Goal: Task Accomplishment & Management: Use online tool/utility

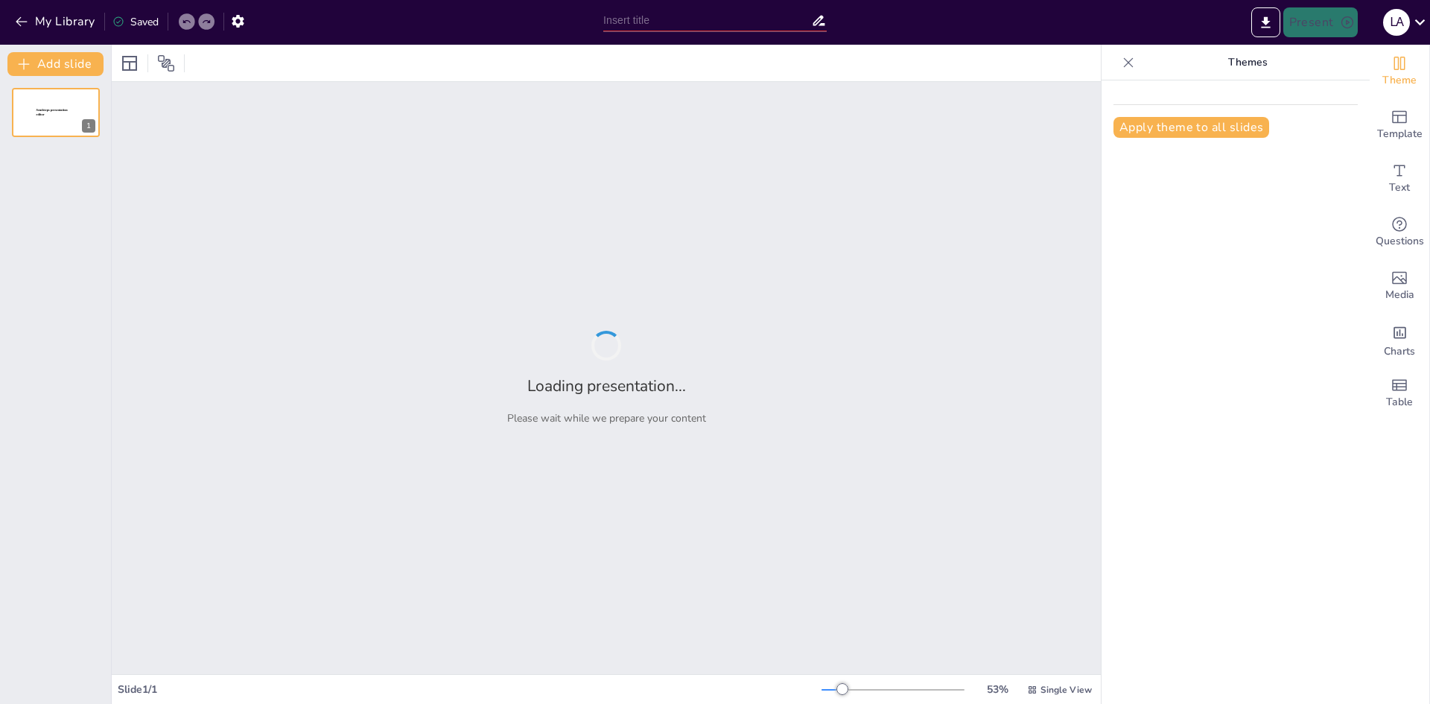
type input "AI di Kelas: Robot Teman Belajar atau Rival Guru?"
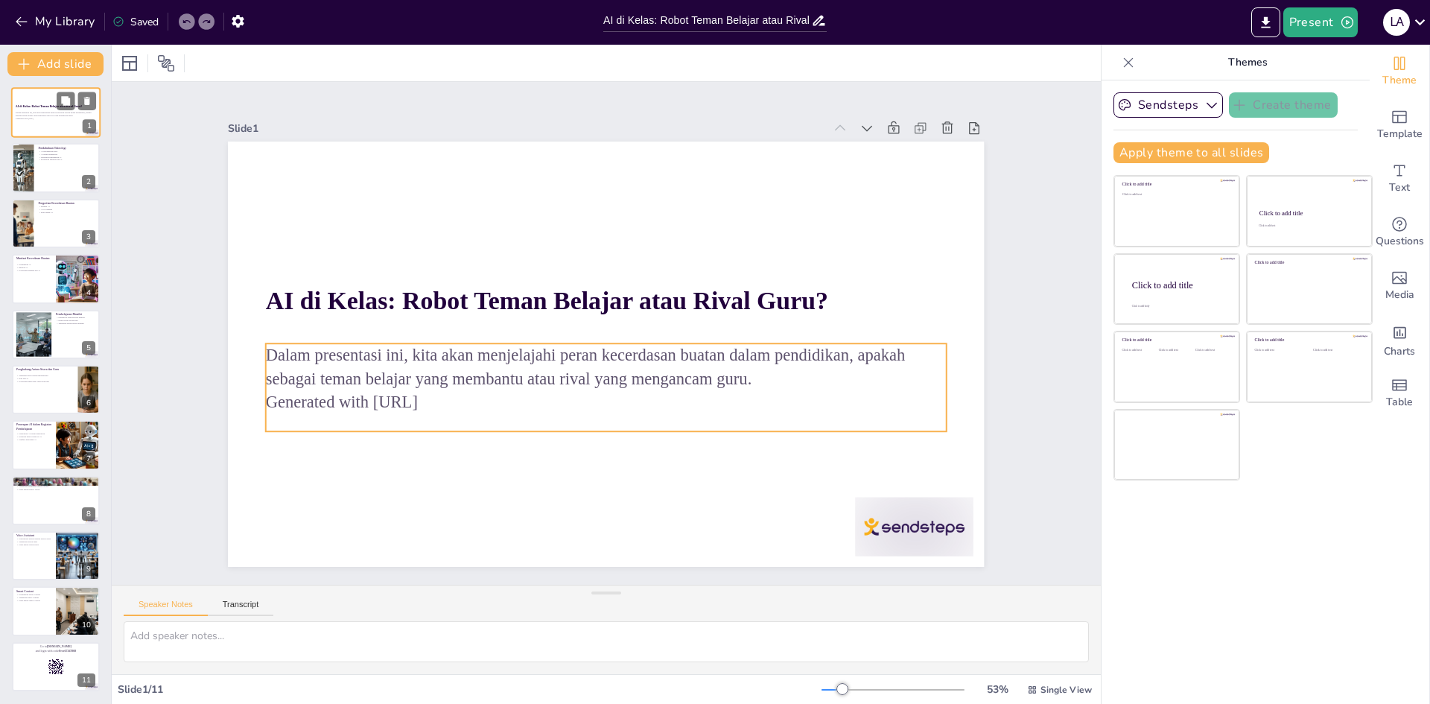
click at [45, 114] on p "Dalam presentasi ini, kita akan menjelajahi peran kecerdasan buatan dalam pendi…" at bounding box center [56, 113] width 80 height 5
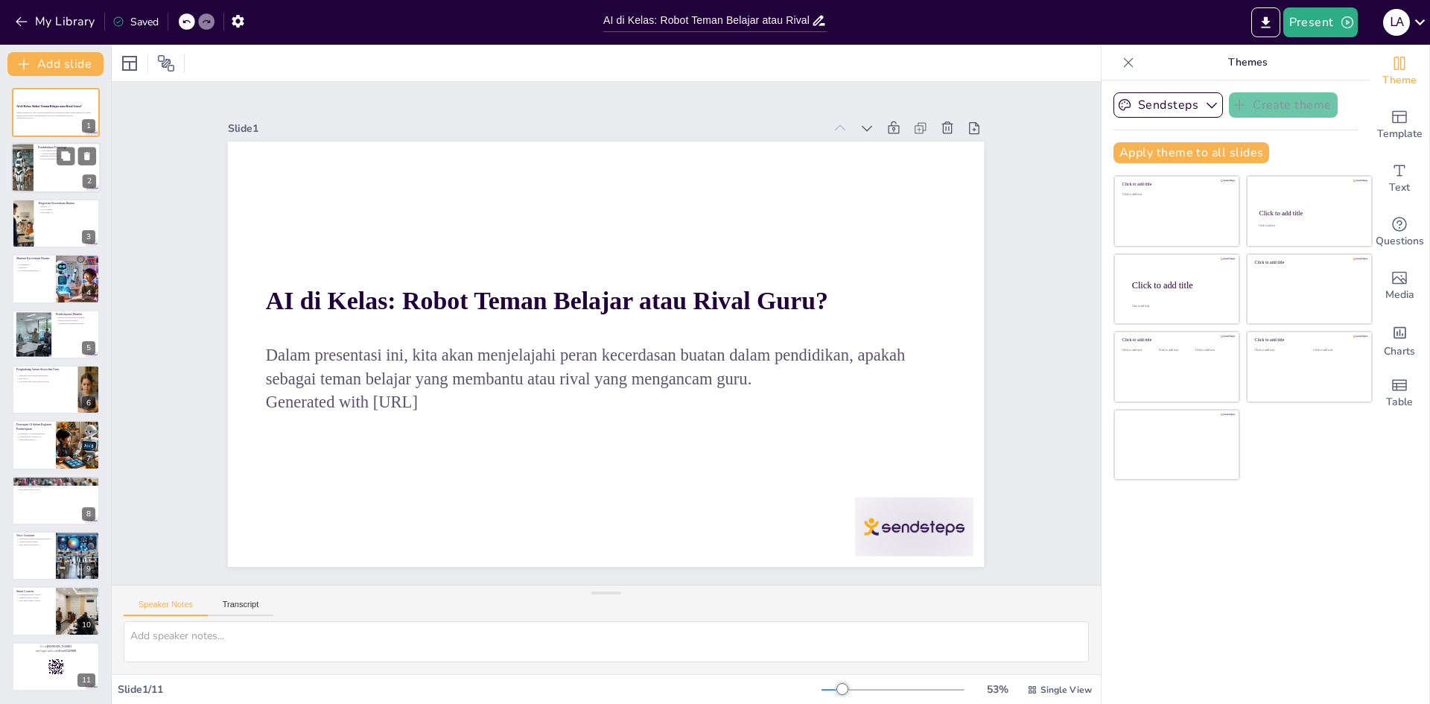
click at [40, 174] on div at bounding box center [55, 168] width 89 height 51
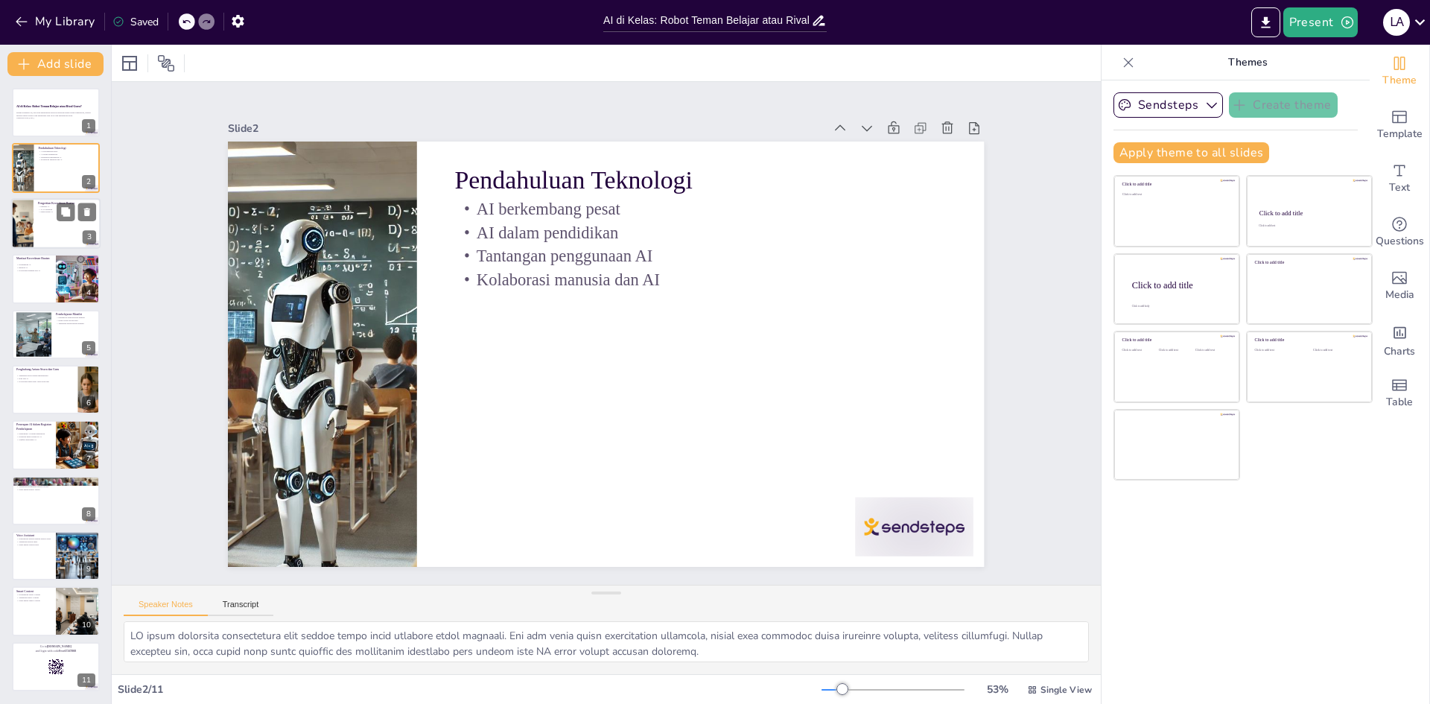
click at [29, 242] on div at bounding box center [22, 223] width 90 height 51
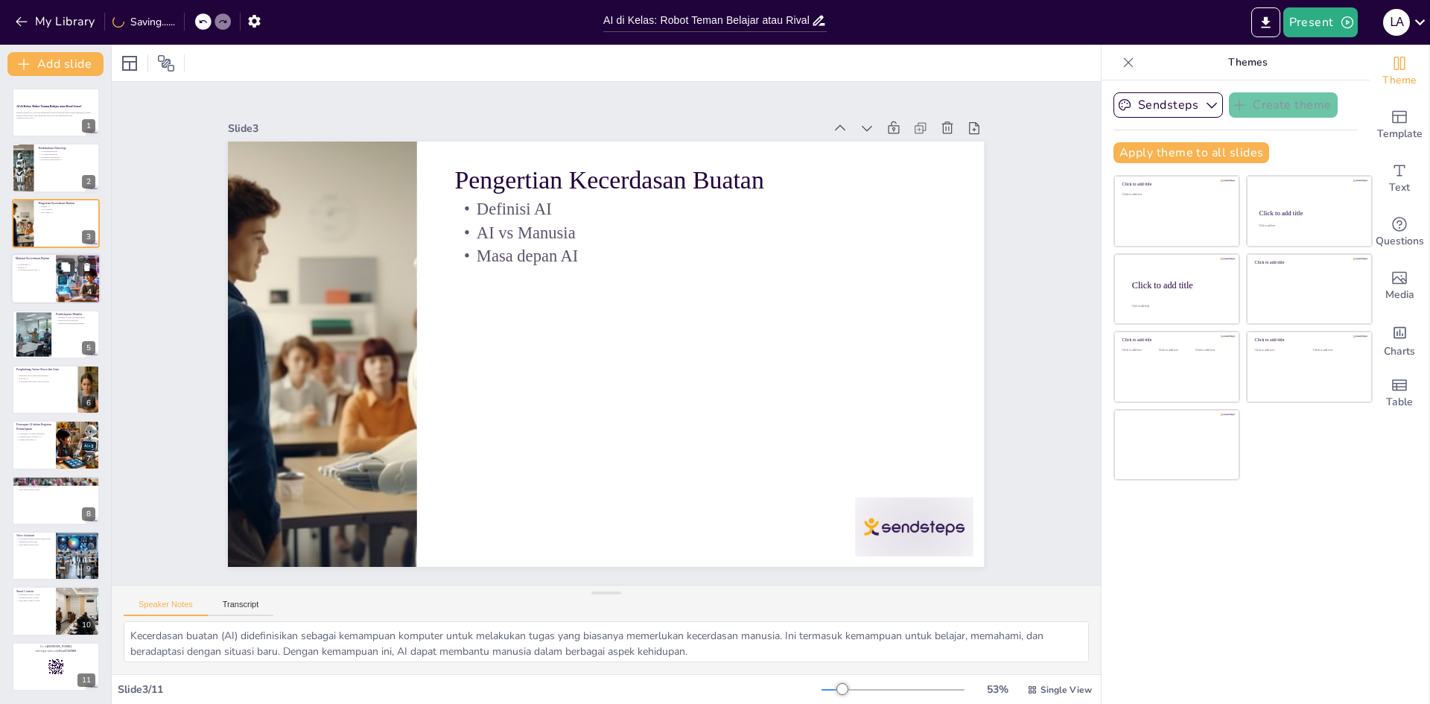
click at [27, 281] on div at bounding box center [55, 278] width 89 height 51
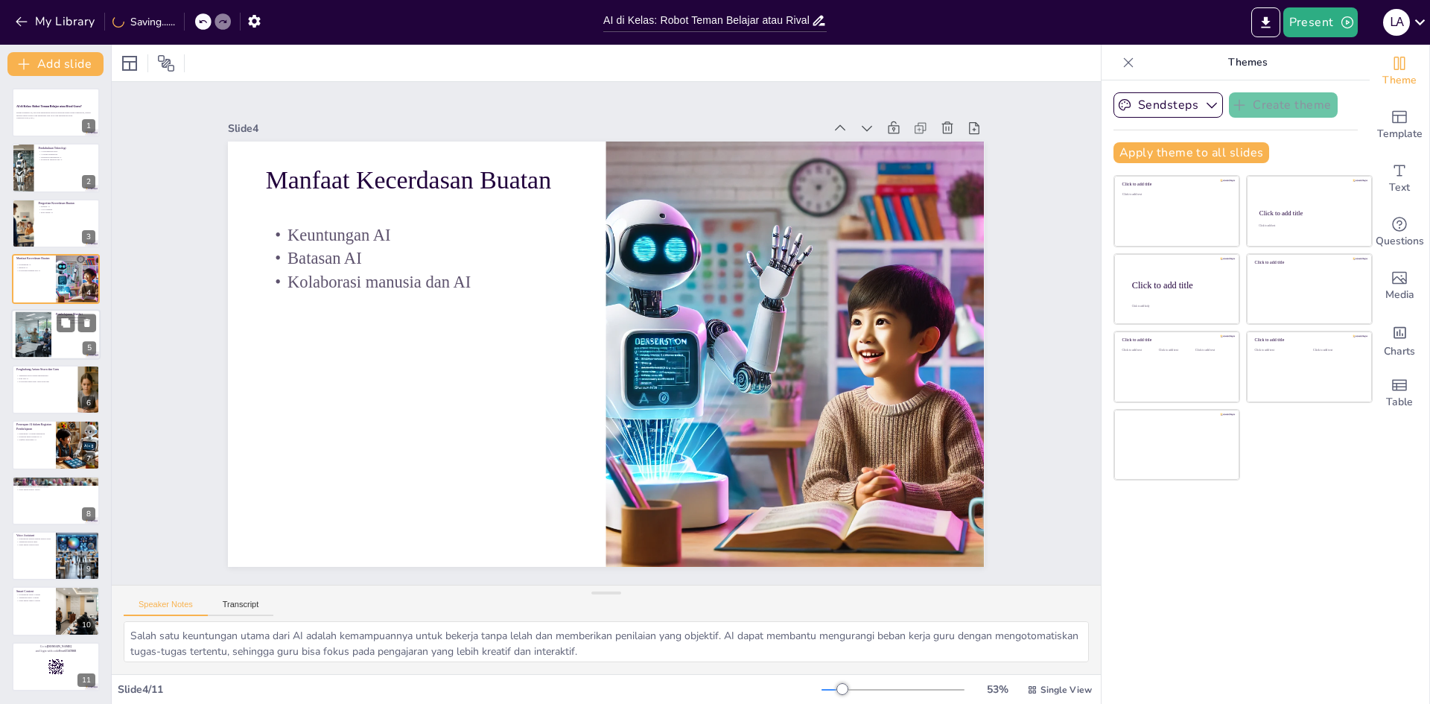
click at [46, 348] on div at bounding box center [33, 333] width 83 height 45
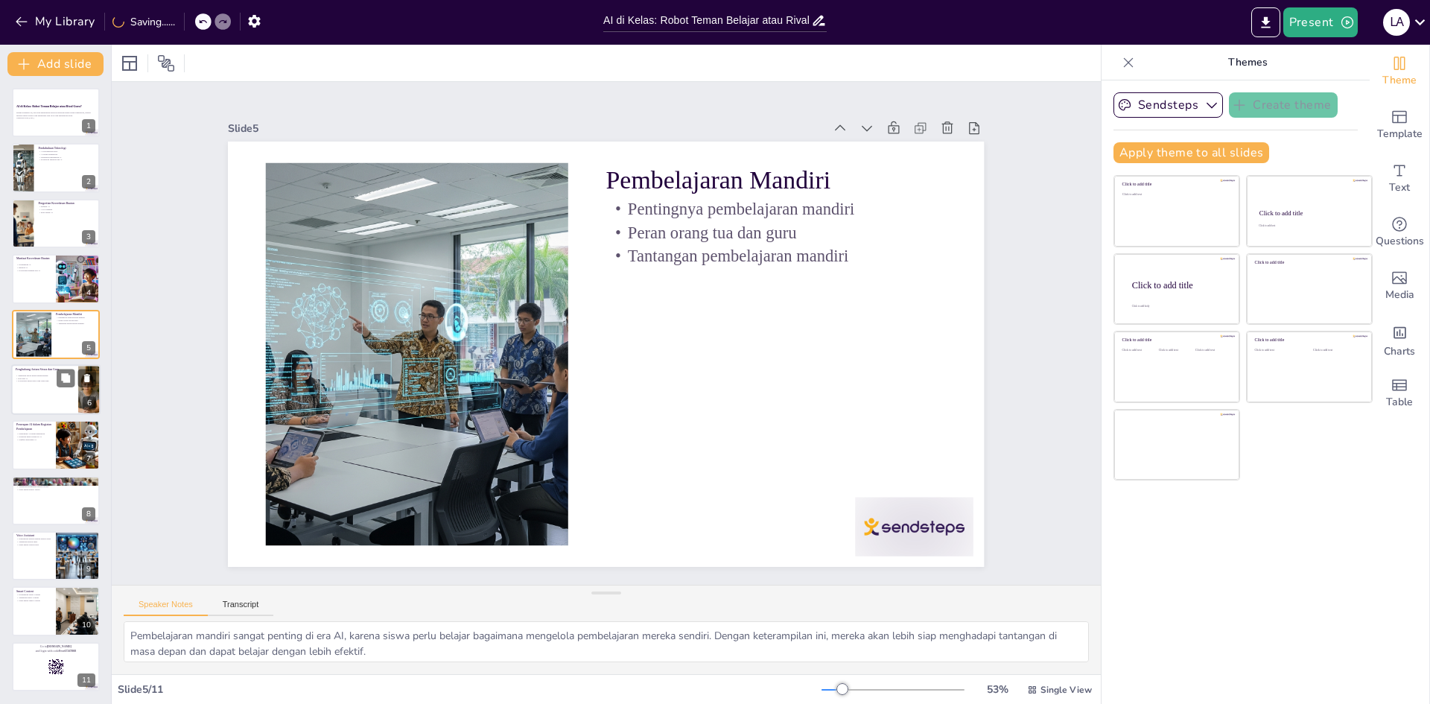
click at [43, 385] on div at bounding box center [55, 389] width 89 height 51
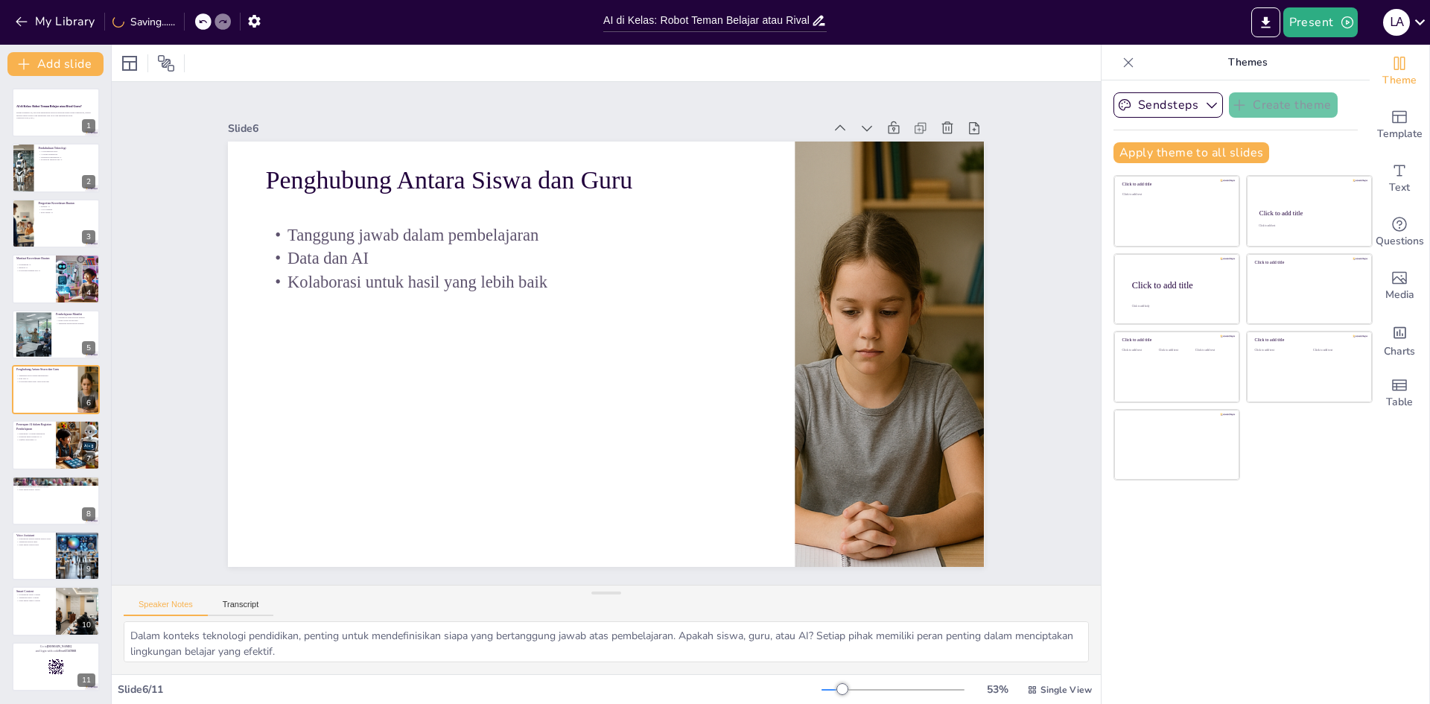
click at [44, 416] on div "AI di Kelas: Robot Teman Belajar atau Rival Guru? Dalam presentasi ini, kita ak…" at bounding box center [55, 389] width 111 height 603
click at [22, 467] on div at bounding box center [55, 445] width 89 height 51
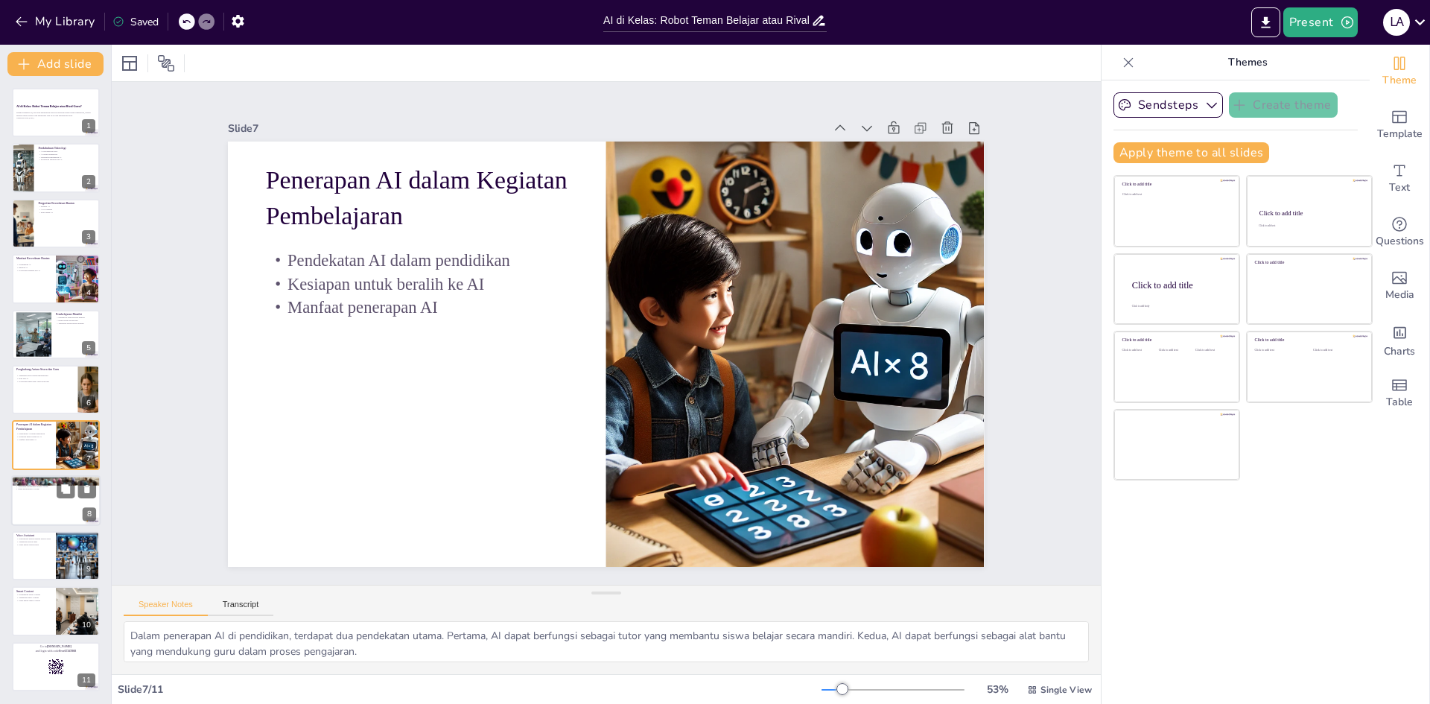
click at [39, 500] on div at bounding box center [55, 500] width 89 height 51
type textarea "Mentor virtual menawarkan banyak keuntungan, termasuk kemampuan untuk memberika…"
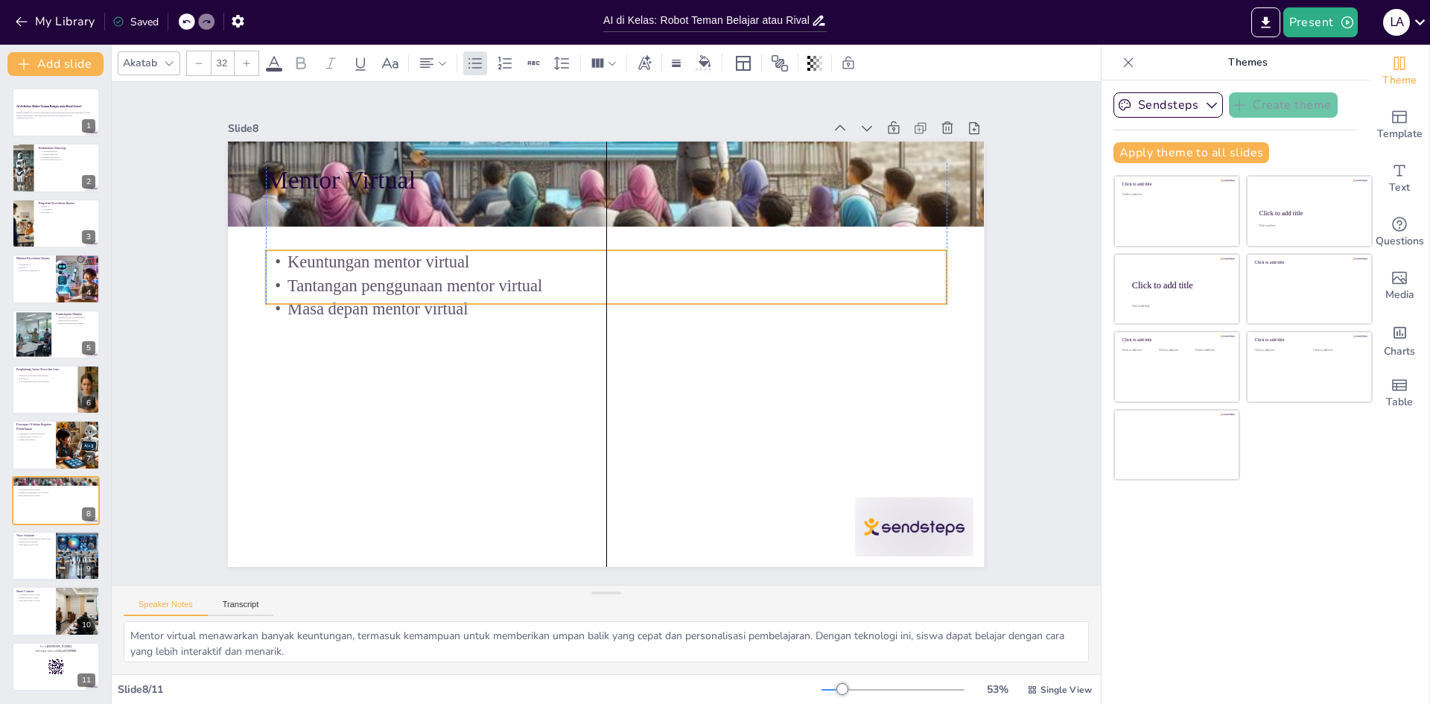
drag, startPoint x: 326, startPoint y: 206, endPoint x: 322, endPoint y: 259, distance: 53.0
click at [393, 259] on p "Keuntungan mentor virtual" at bounding box center [653, 280] width 521 height 473
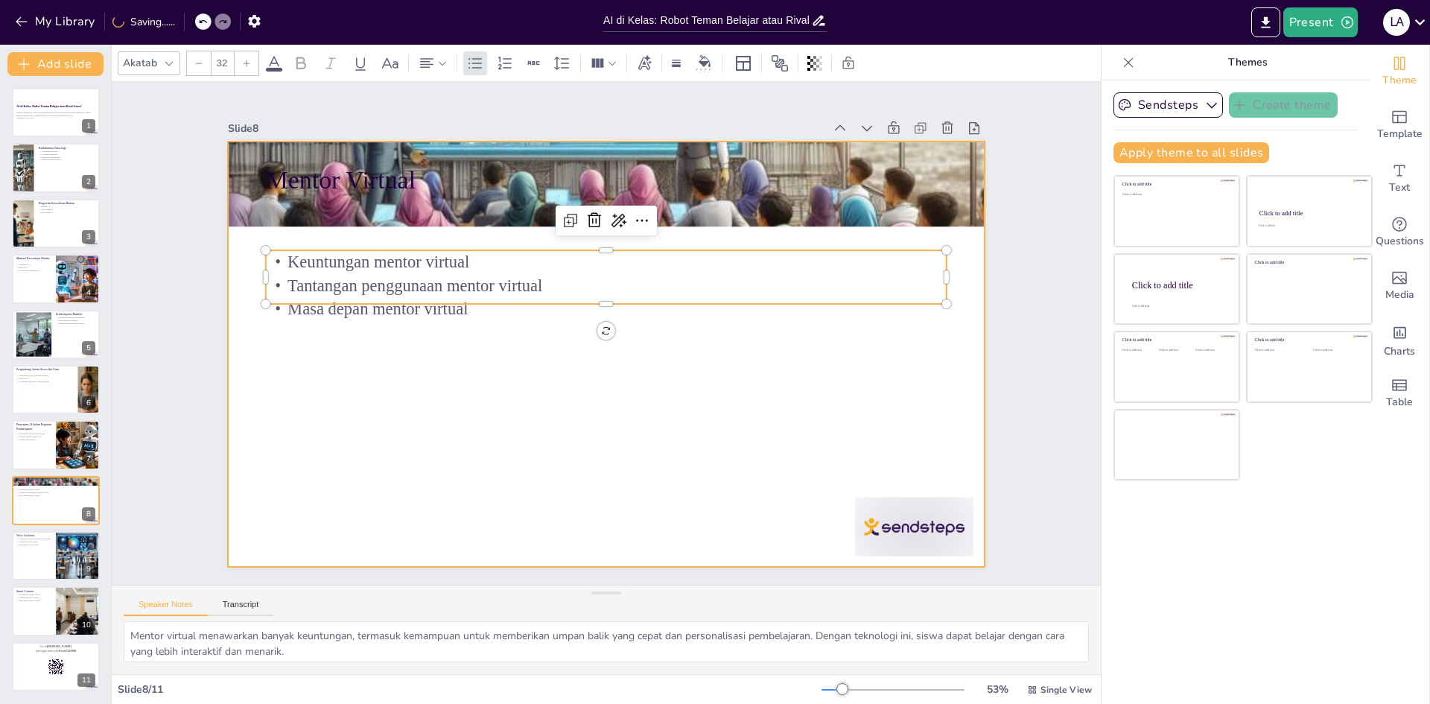
click at [325, 369] on div at bounding box center [615, 314] width 864 height 696
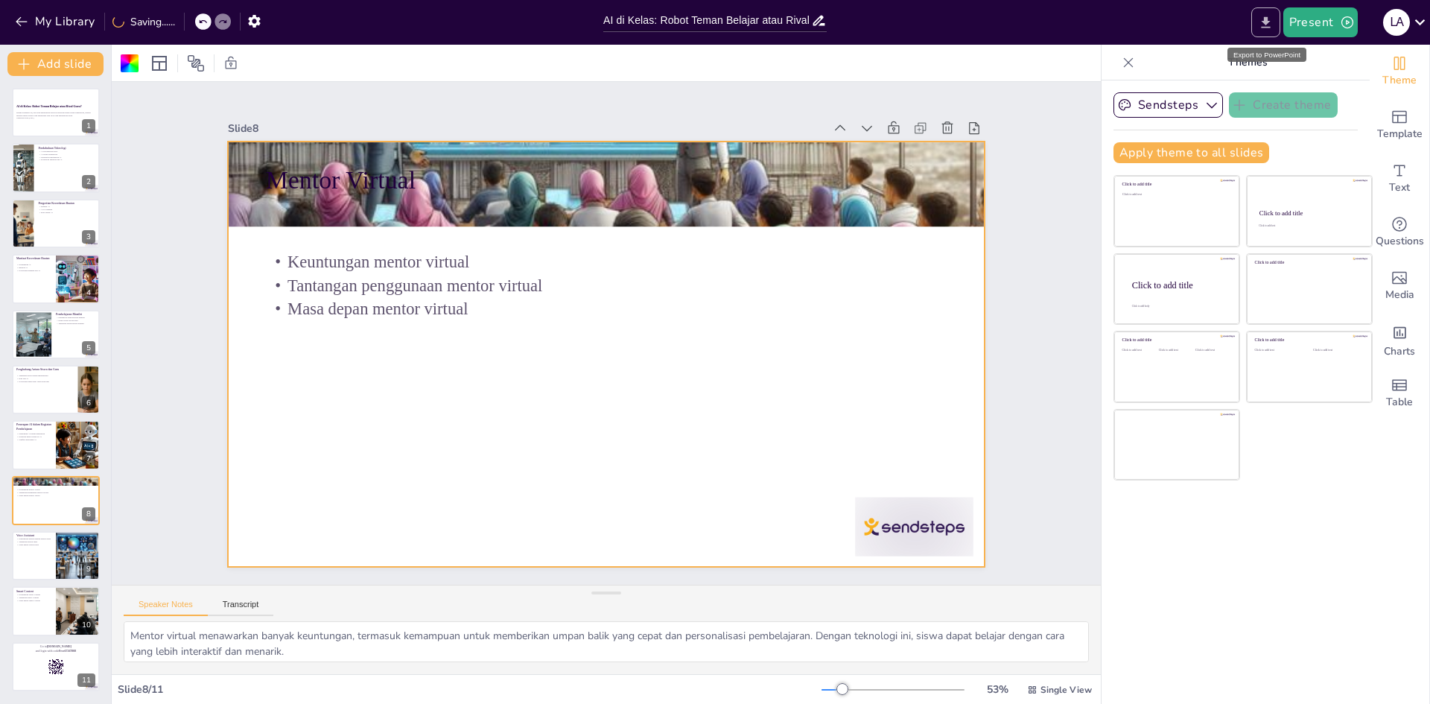
click at [1268, 19] on icon "Export to PowerPoint" at bounding box center [1265, 21] width 9 height 11
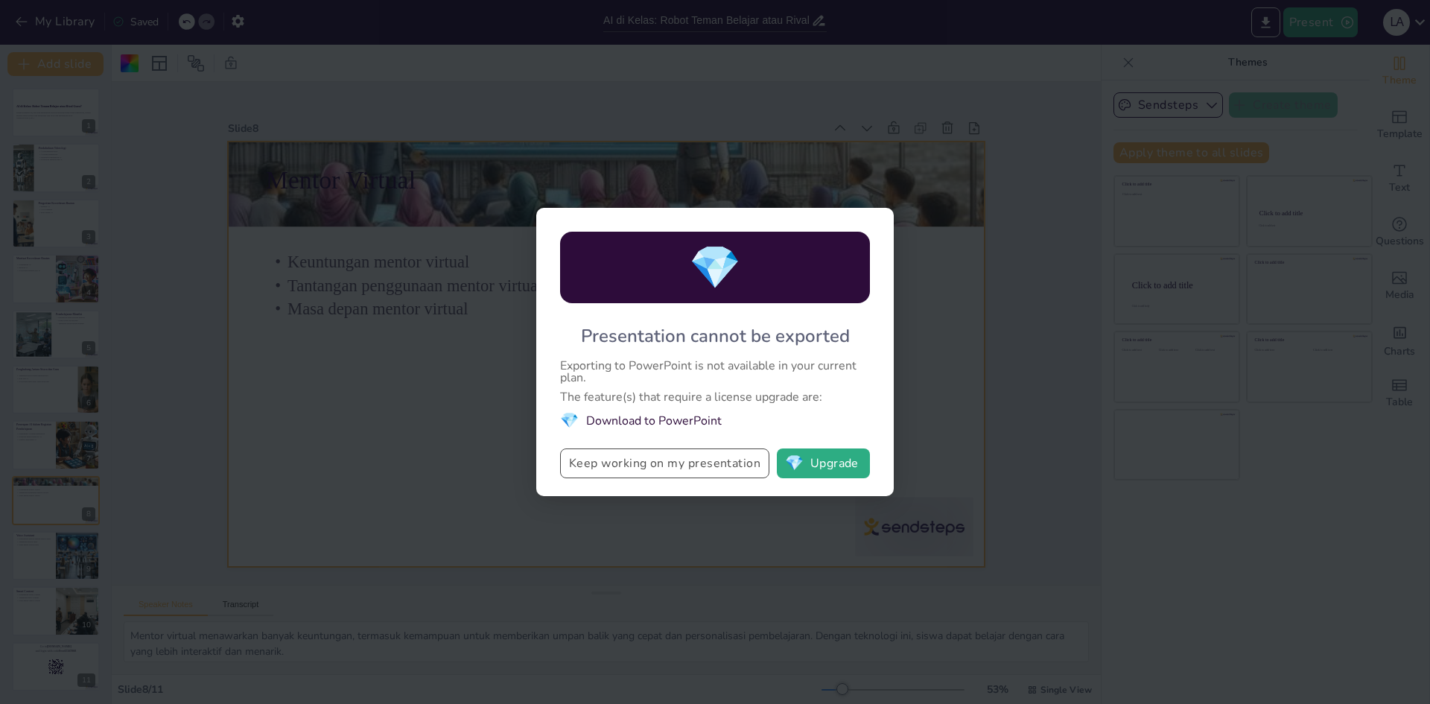
click at [726, 469] on button "Keep working on my presentation" at bounding box center [664, 463] width 209 height 30
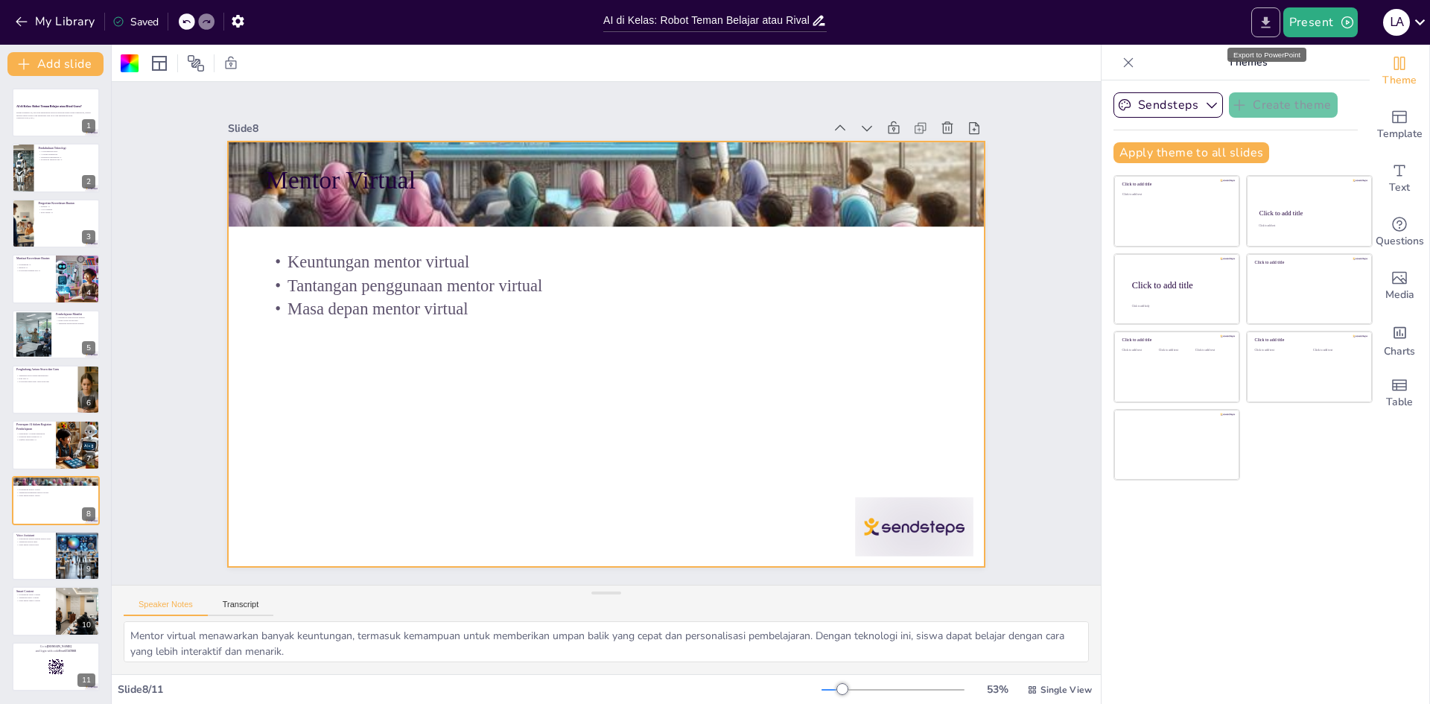
click at [1267, 16] on icon "Export to PowerPoint" at bounding box center [1266, 23] width 16 height 16
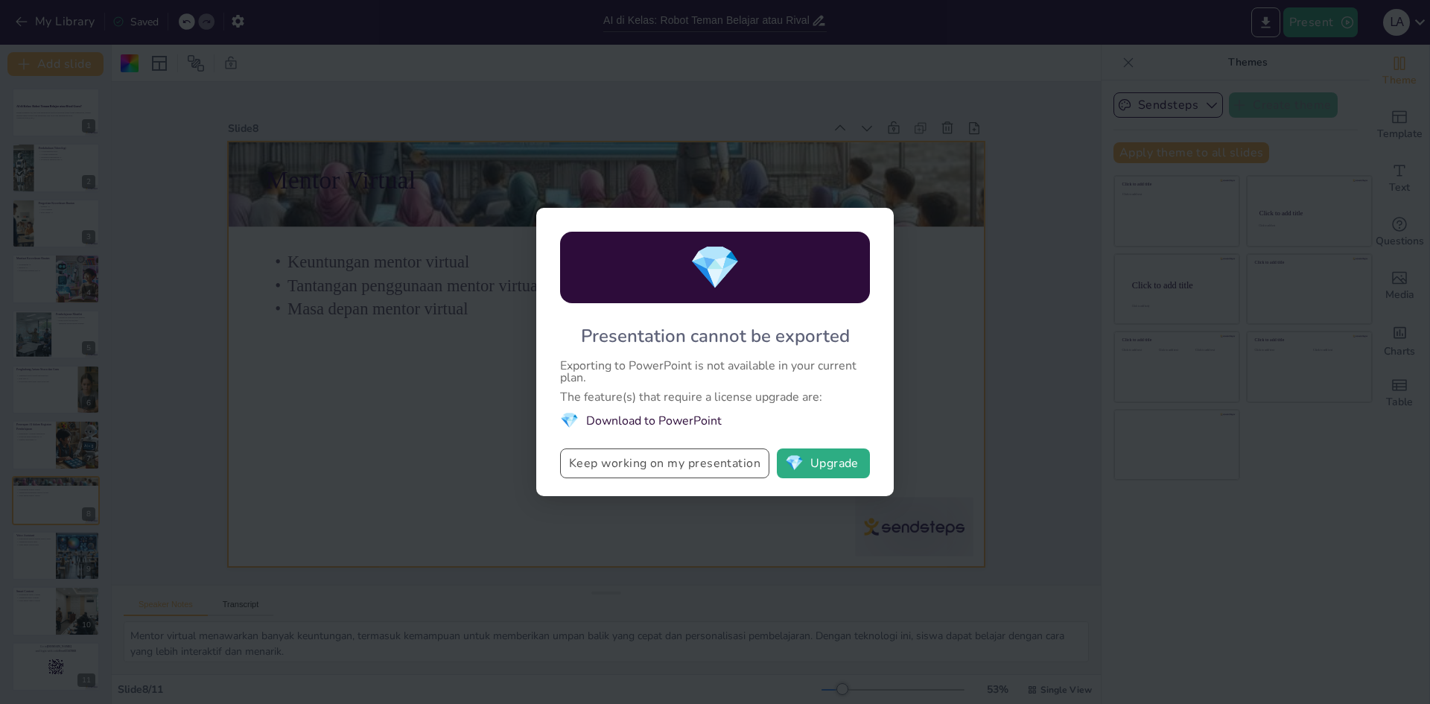
click at [673, 463] on button "Keep working on my presentation" at bounding box center [664, 463] width 209 height 30
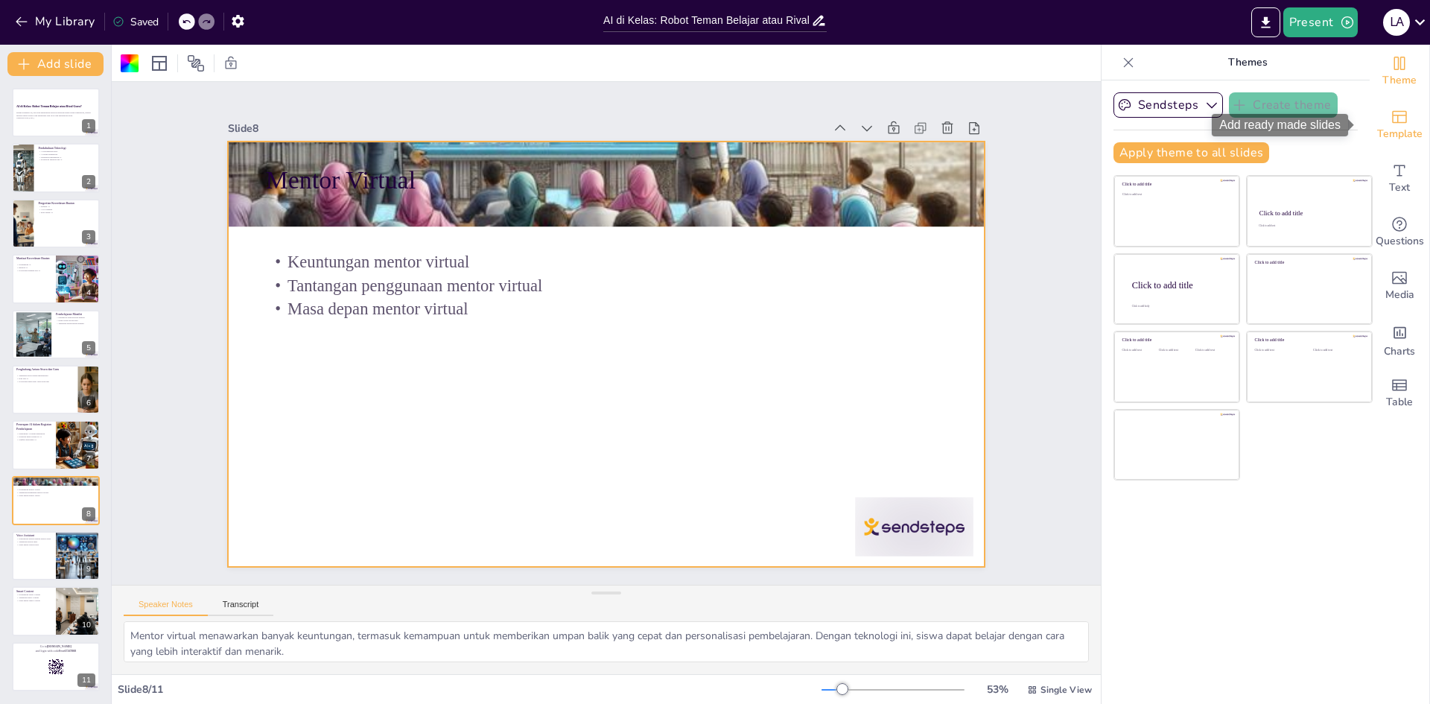
click at [1406, 122] on div "Template" at bounding box center [1400, 125] width 60 height 54
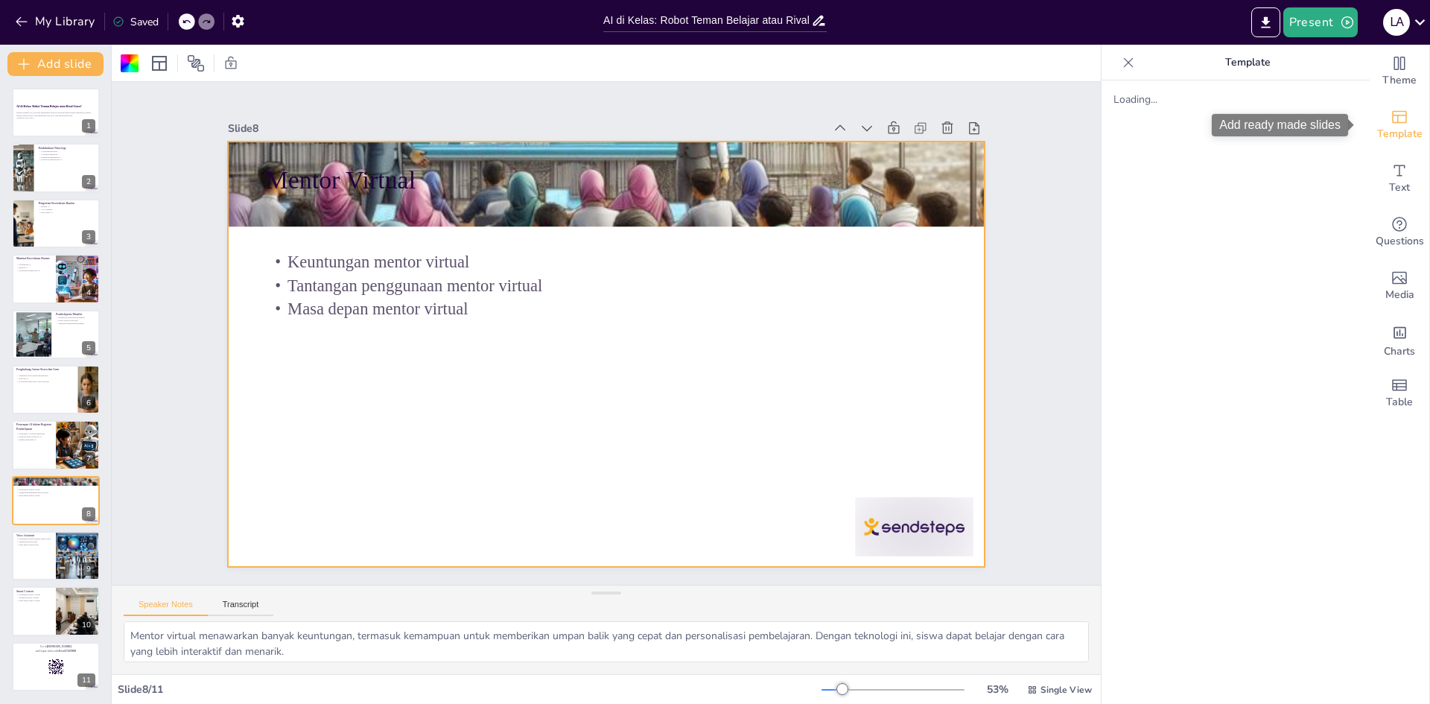
click at [1391, 126] on span "Template" at bounding box center [1399, 134] width 45 height 16
click at [1266, 123] on div "Add ready made slides" at bounding box center [1280, 125] width 136 height 22
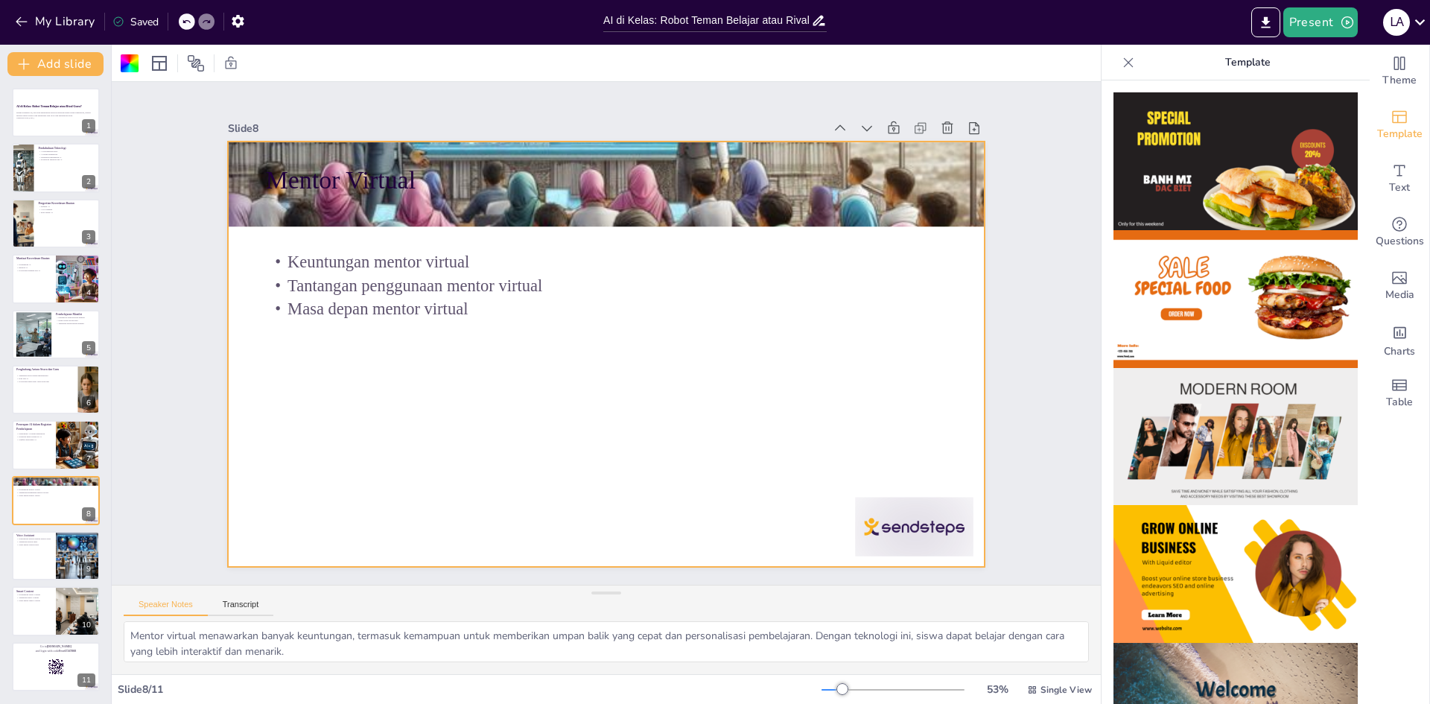
click at [1222, 397] on img at bounding box center [1236, 437] width 244 height 138
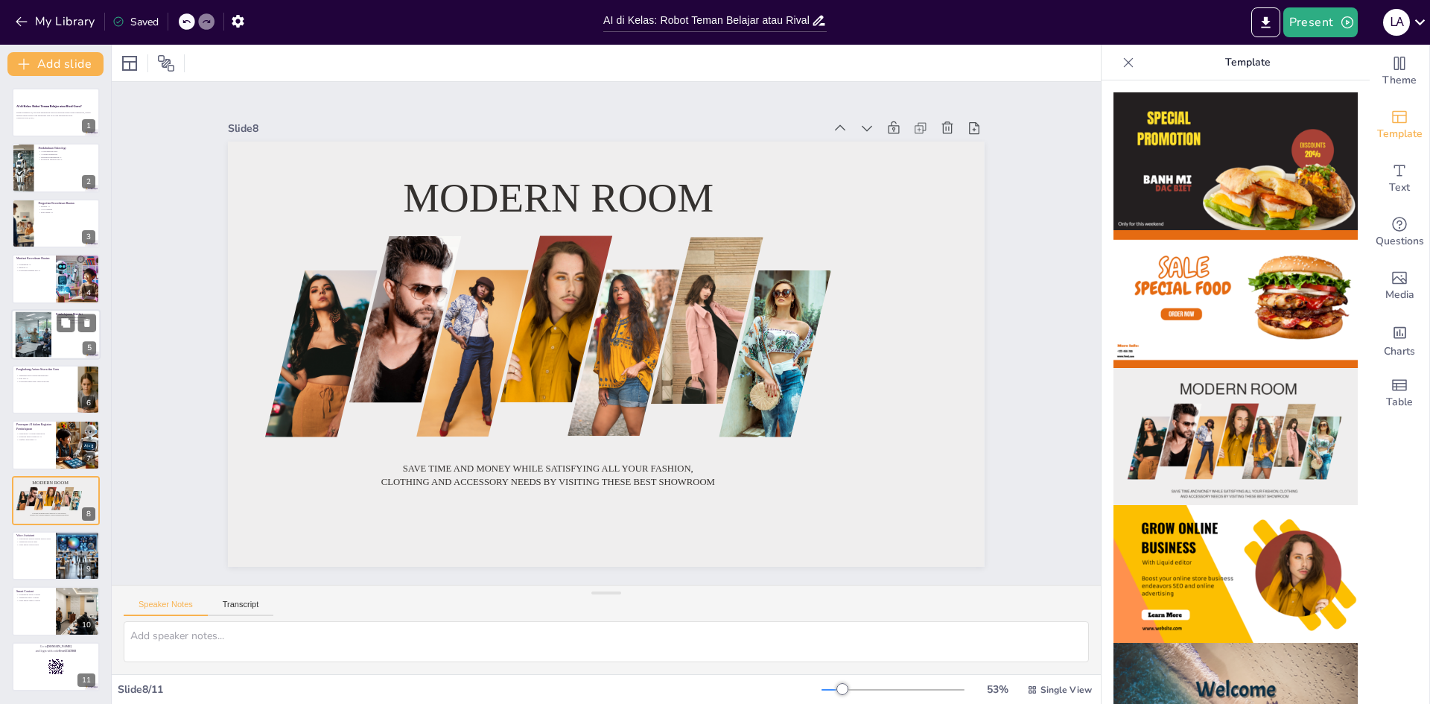
click at [34, 321] on div at bounding box center [33, 333] width 83 height 45
type textarea "Pembelajaran mandiri sangat penting di era AI, karena siswa perlu belajar bagai…"
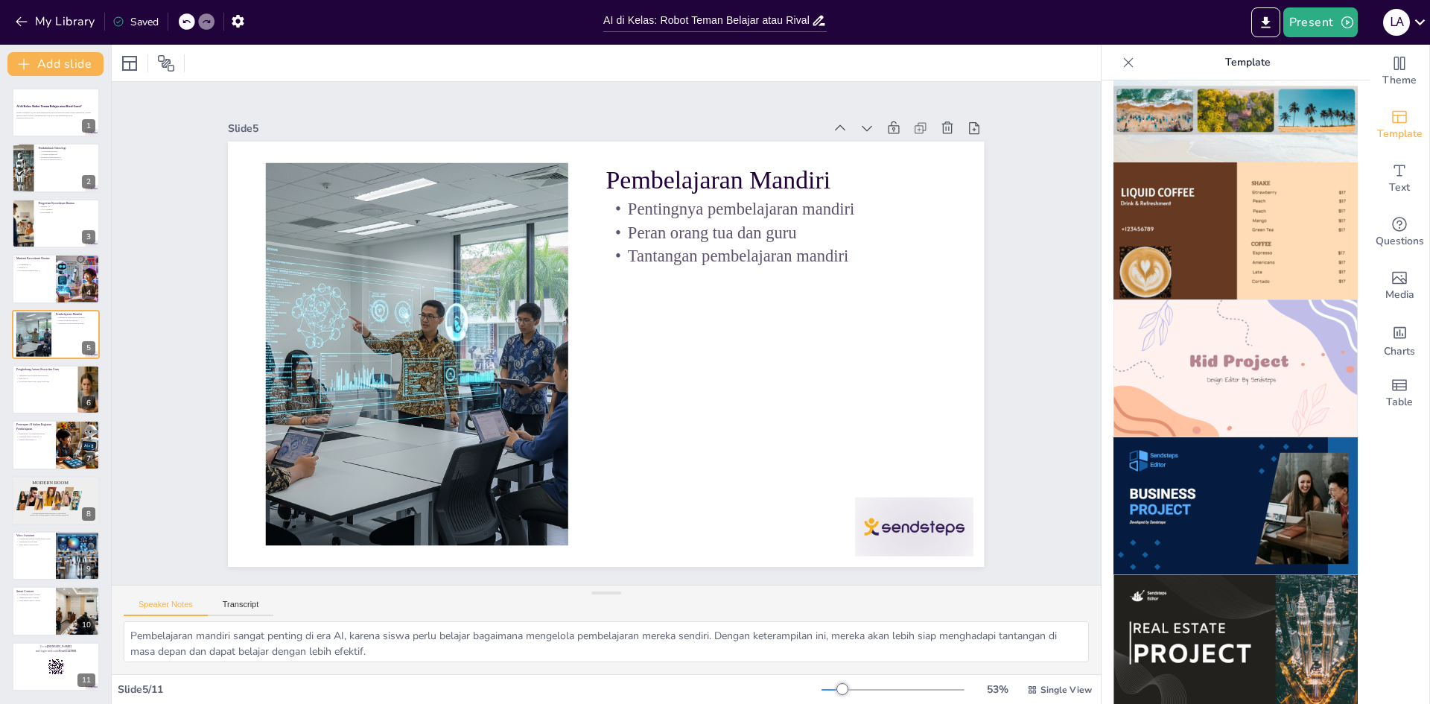
scroll to position [968, 0]
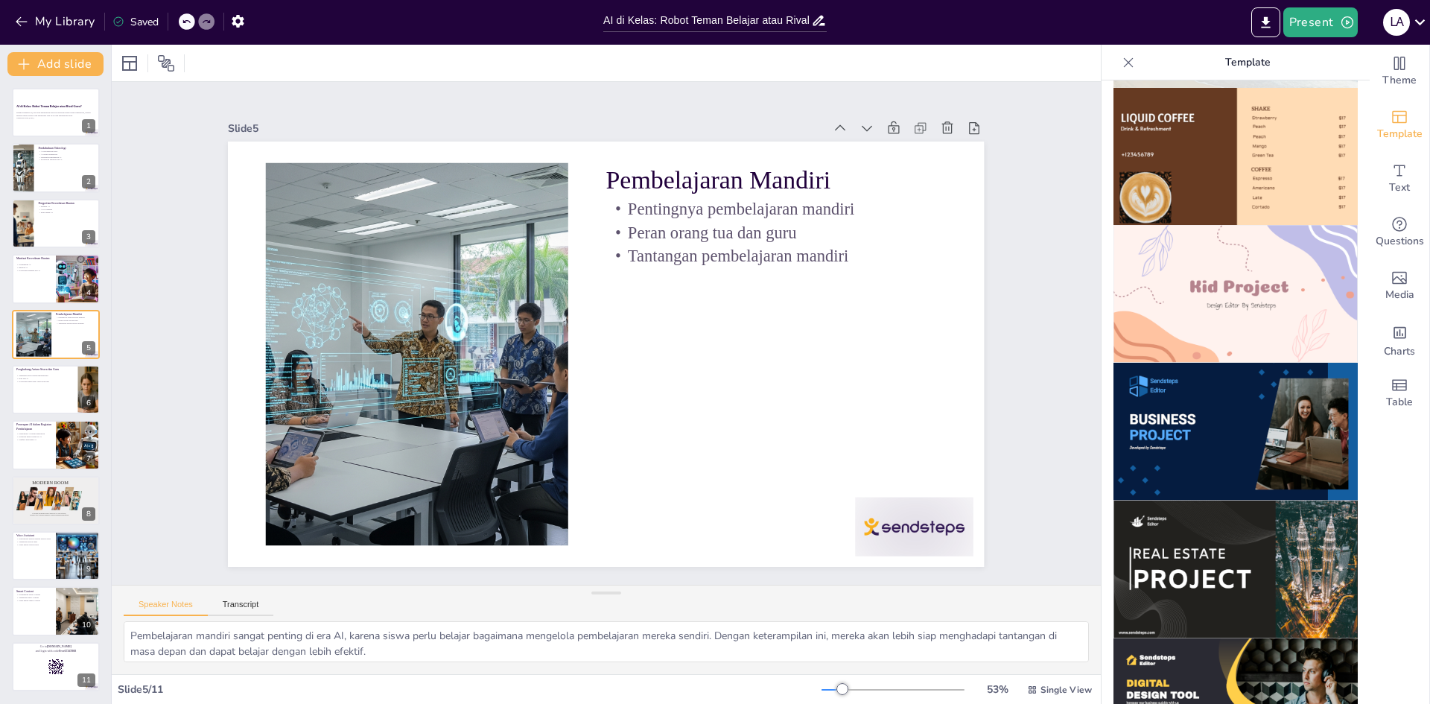
click at [1201, 421] on img at bounding box center [1236, 432] width 244 height 138
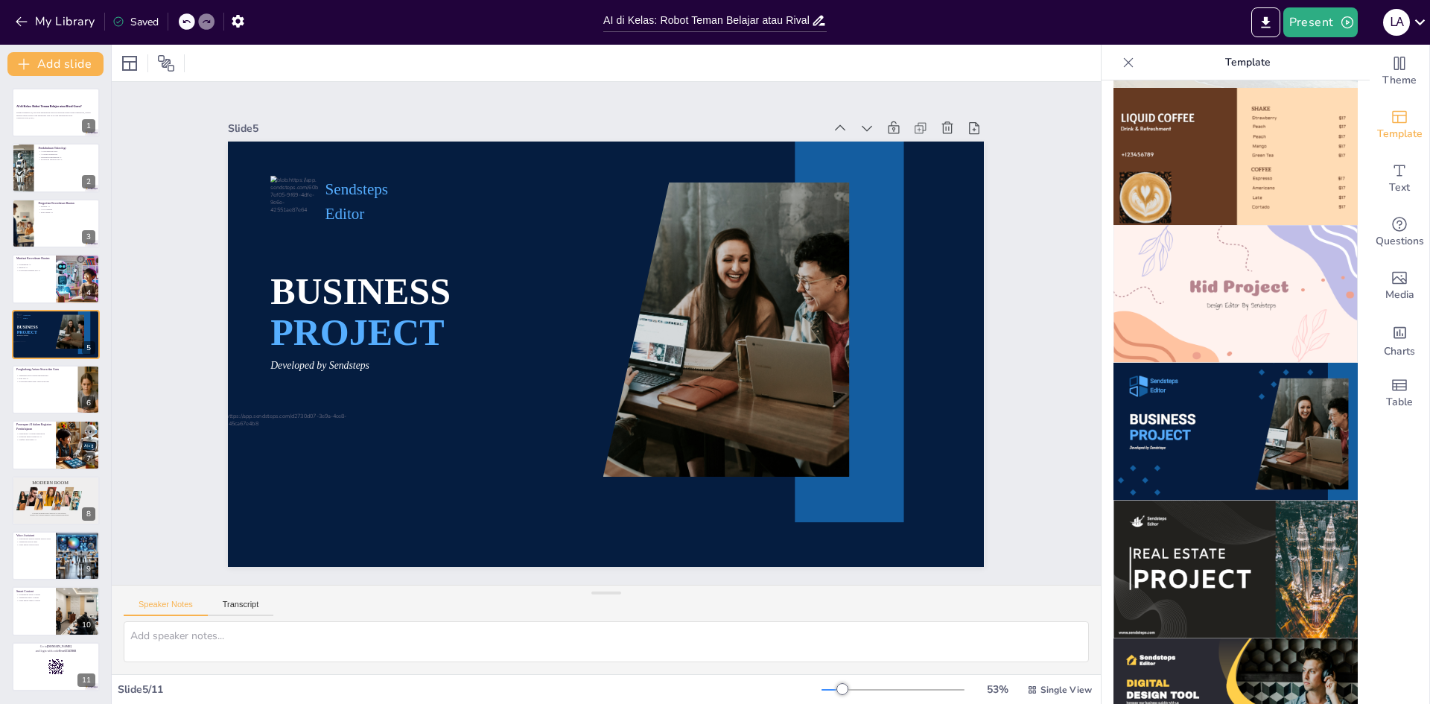
click at [1194, 502] on img at bounding box center [1236, 570] width 244 height 138
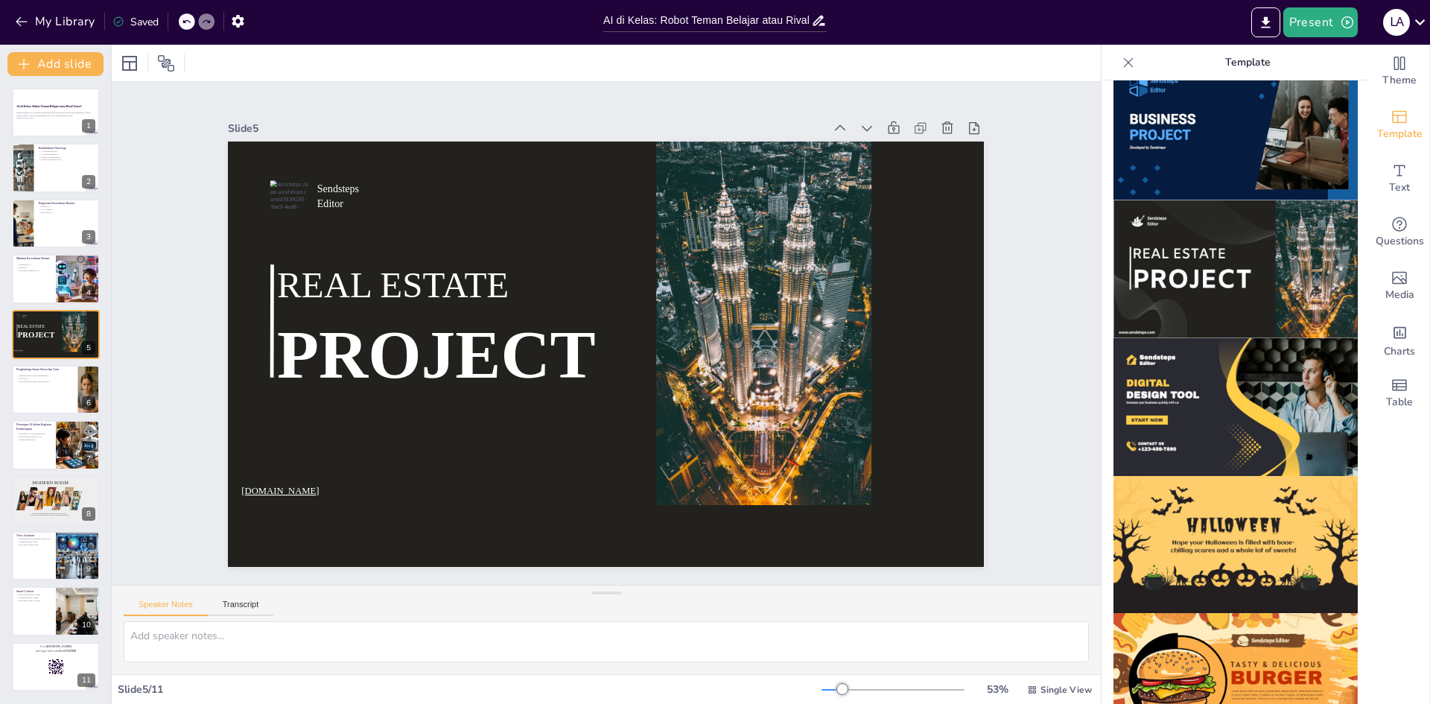
scroll to position [673, 0]
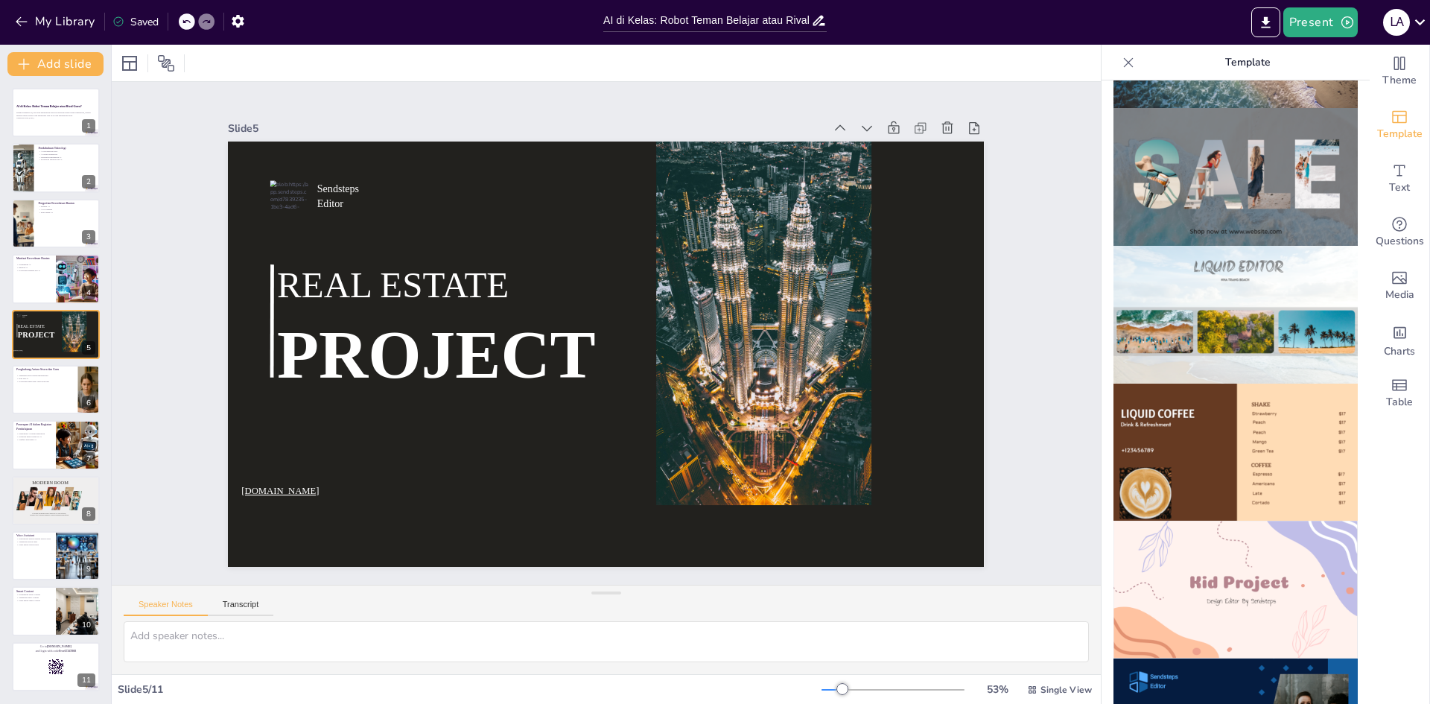
click at [1180, 171] on img at bounding box center [1236, 177] width 244 height 138
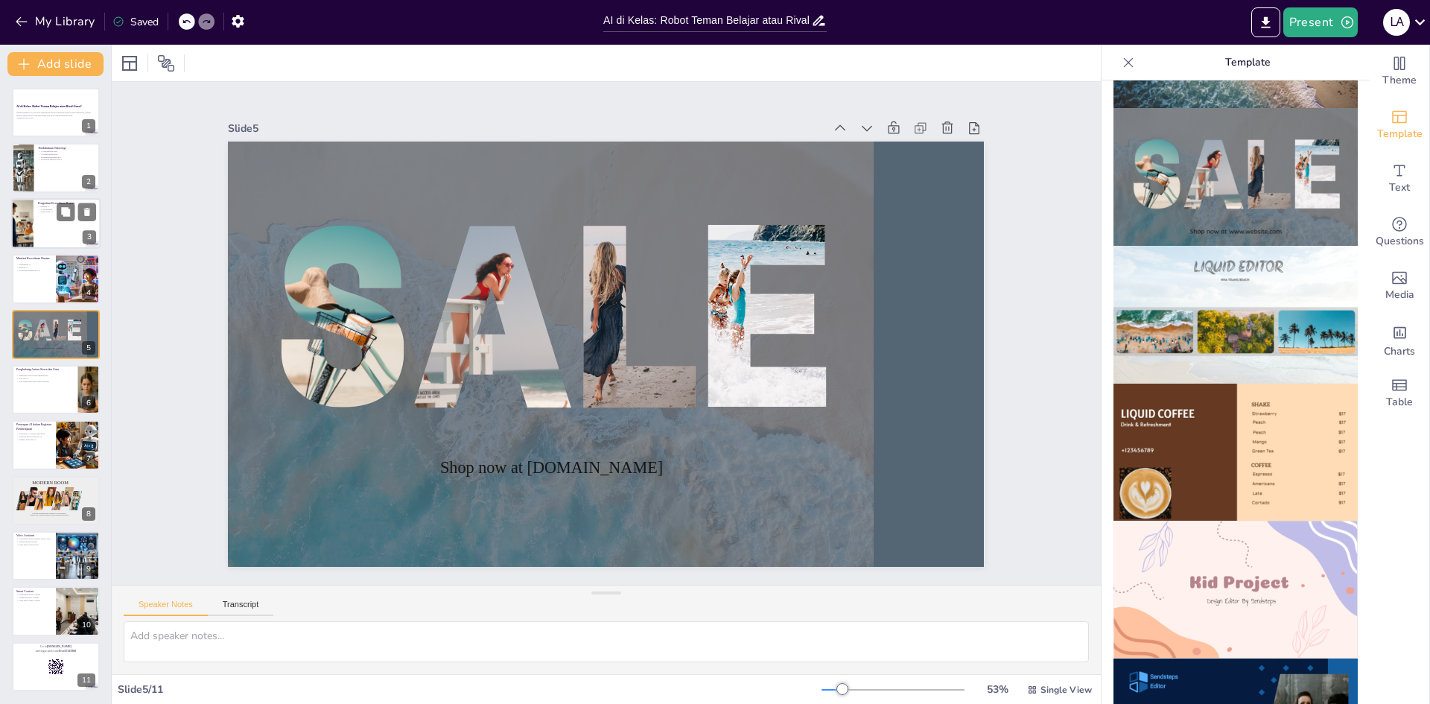
click at [37, 218] on div at bounding box center [55, 223] width 89 height 51
type textarea "Kecerdasan buatan (AI) didefinisikan sebagai kemampuan komputer untuk melakukan…"
